Goal: Complete application form

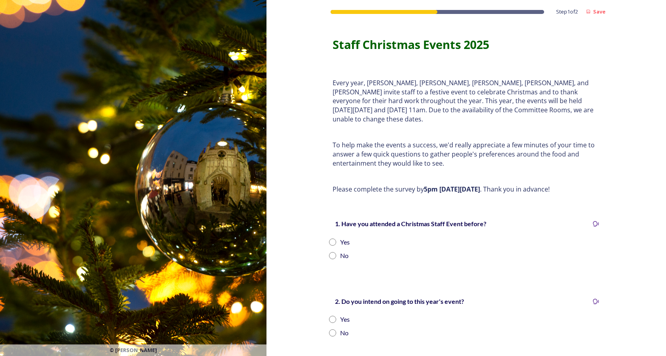
click at [329, 239] on input "radio" at bounding box center [332, 242] width 7 height 7
radio input "true"
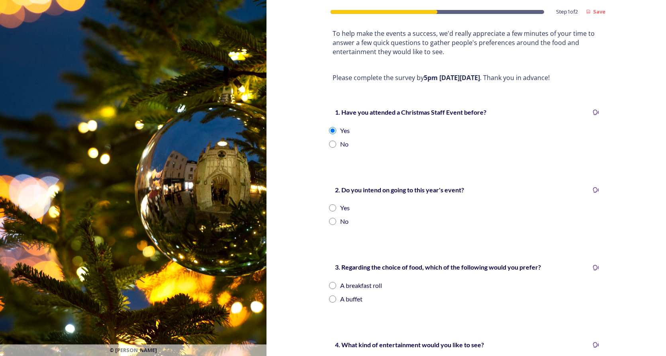
scroll to position [119, 0]
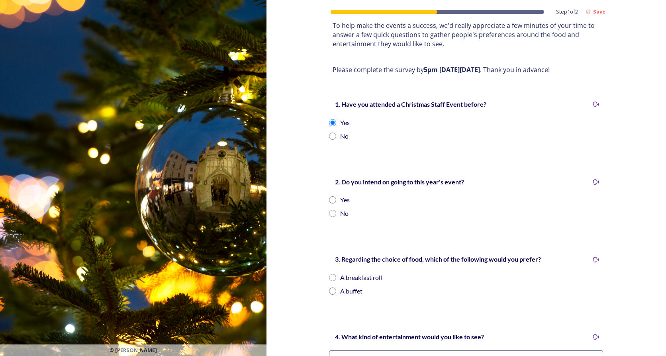
click at [329, 196] on input "radio" at bounding box center [332, 199] width 7 height 7
radio input "true"
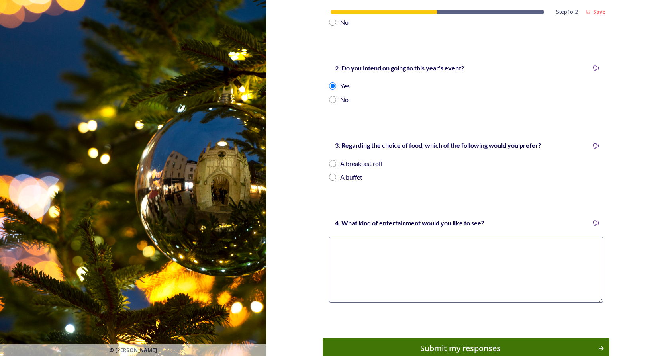
scroll to position [194, 0]
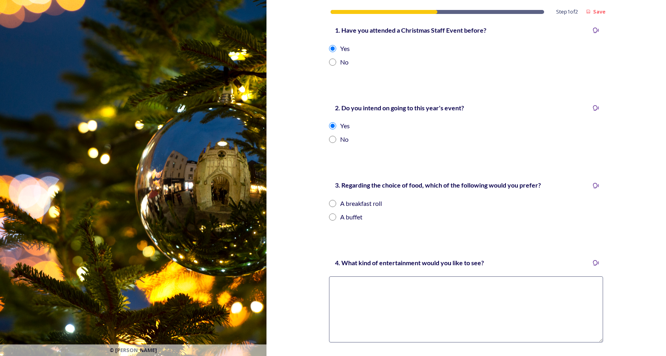
click at [330, 200] on input "radio" at bounding box center [332, 203] width 7 height 7
radio input "true"
click at [400, 276] on textarea at bounding box center [466, 309] width 274 height 66
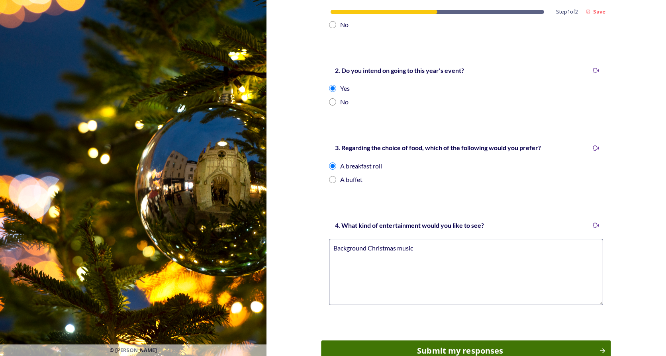
scroll to position [273, 0]
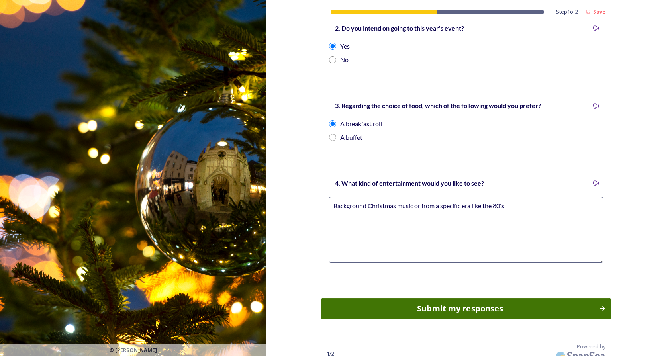
type textarea "Background Christmas music or from a specific era like the 80's"
click at [464, 304] on div "Submit my responses" at bounding box center [460, 309] width 269 height 12
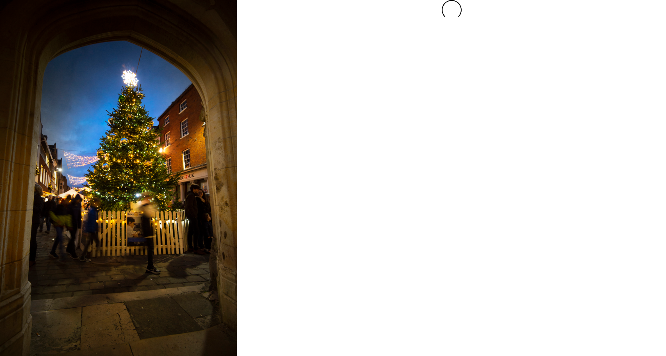
scroll to position [0, 0]
